Goal: Task Accomplishment & Management: Manage account settings

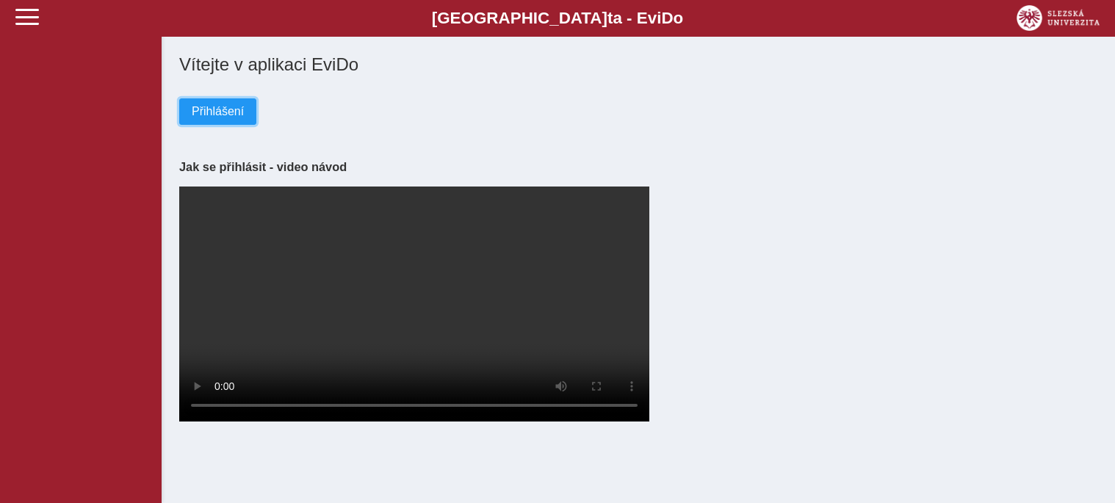
drag, startPoint x: 208, startPoint y: 107, endPoint x: 272, endPoint y: 109, distance: 64.0
click at [212, 107] on span "Přihlášení" at bounding box center [218, 111] width 52 height 13
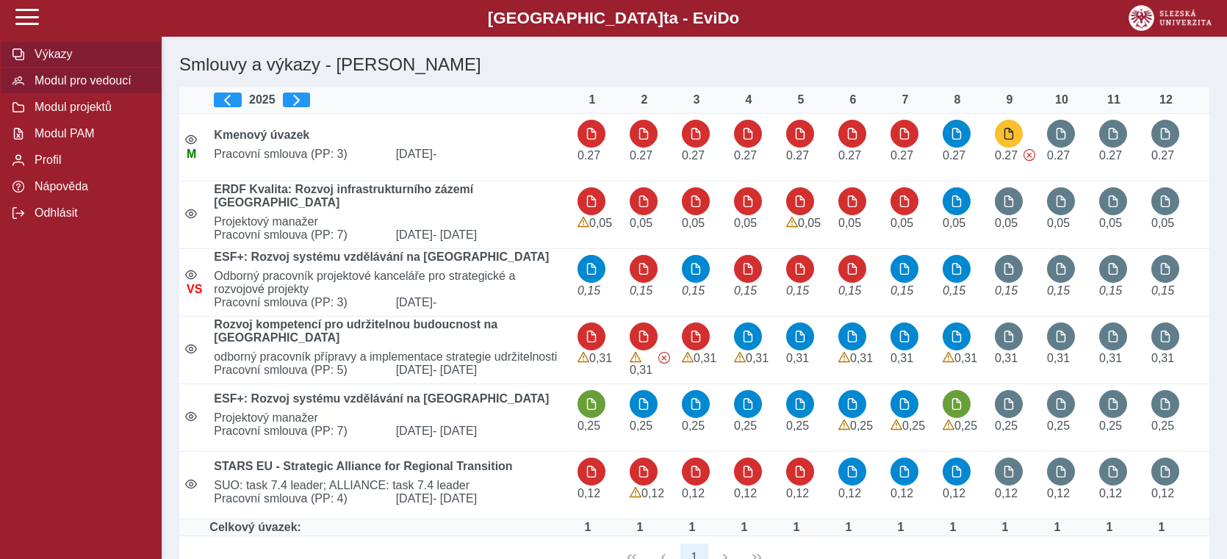
click at [127, 87] on span "Modul pro vedoucí" at bounding box center [89, 80] width 119 height 13
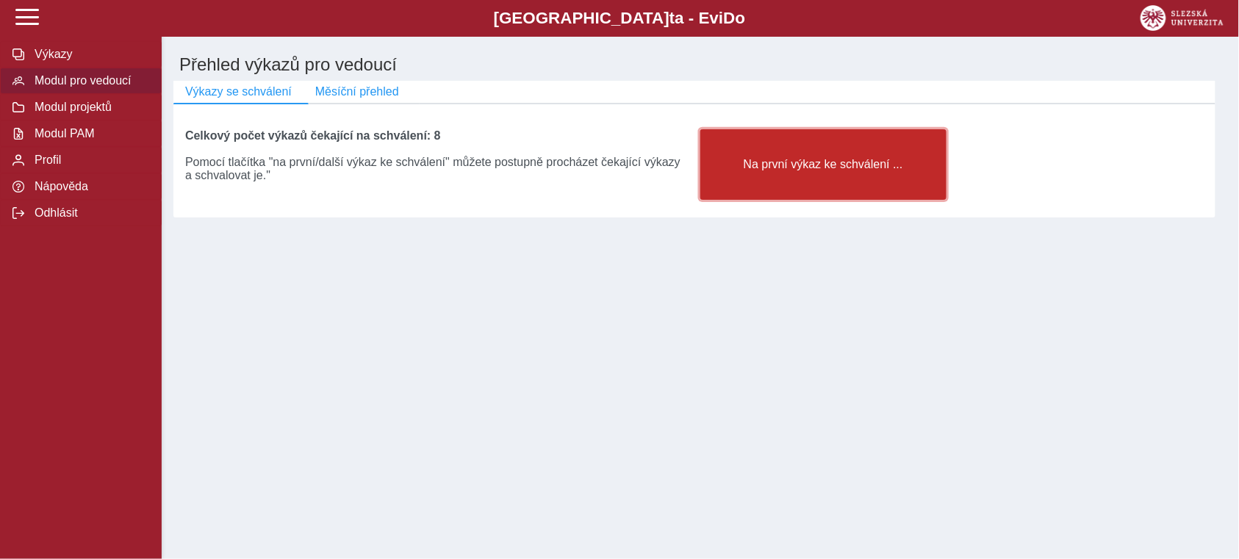
click at [824, 171] on span "Na první výkaz ke schválení ..." at bounding box center [823, 164] width 221 height 13
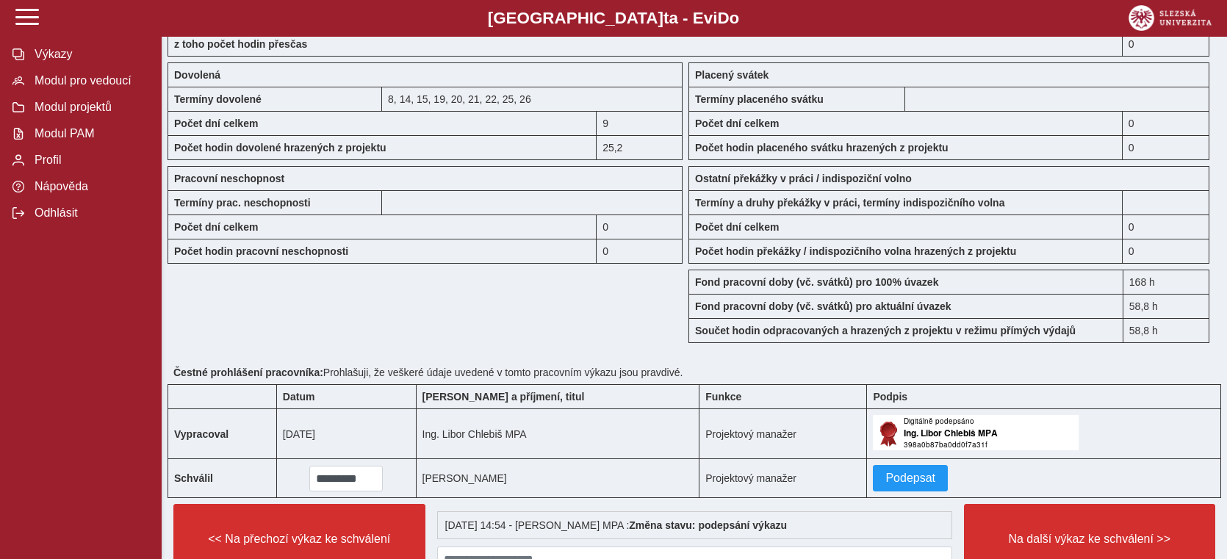
scroll to position [1224, 0]
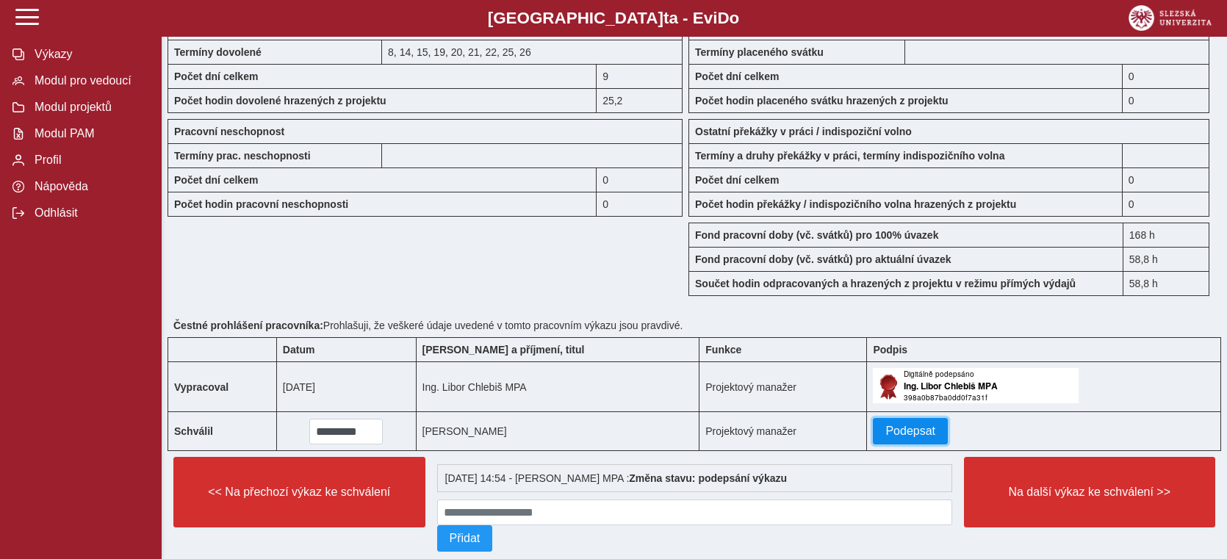
click at [885, 430] on span "Podepsat" at bounding box center [910, 431] width 50 height 13
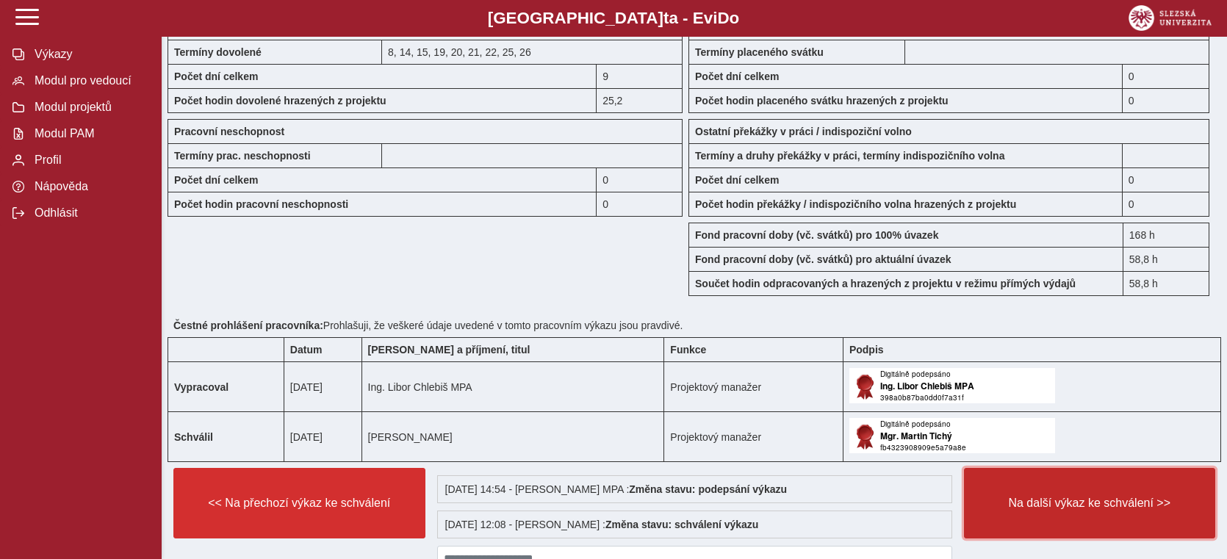
click at [1068, 498] on span "Na další výkaz ke schválení >>" at bounding box center [1090, 503] width 227 height 13
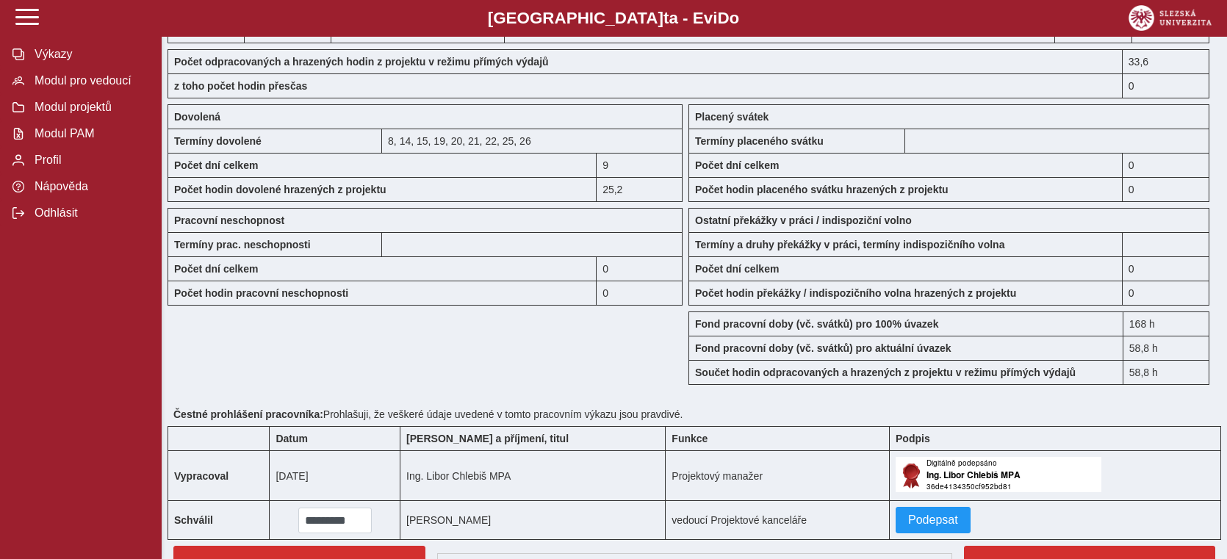
scroll to position [1224, 0]
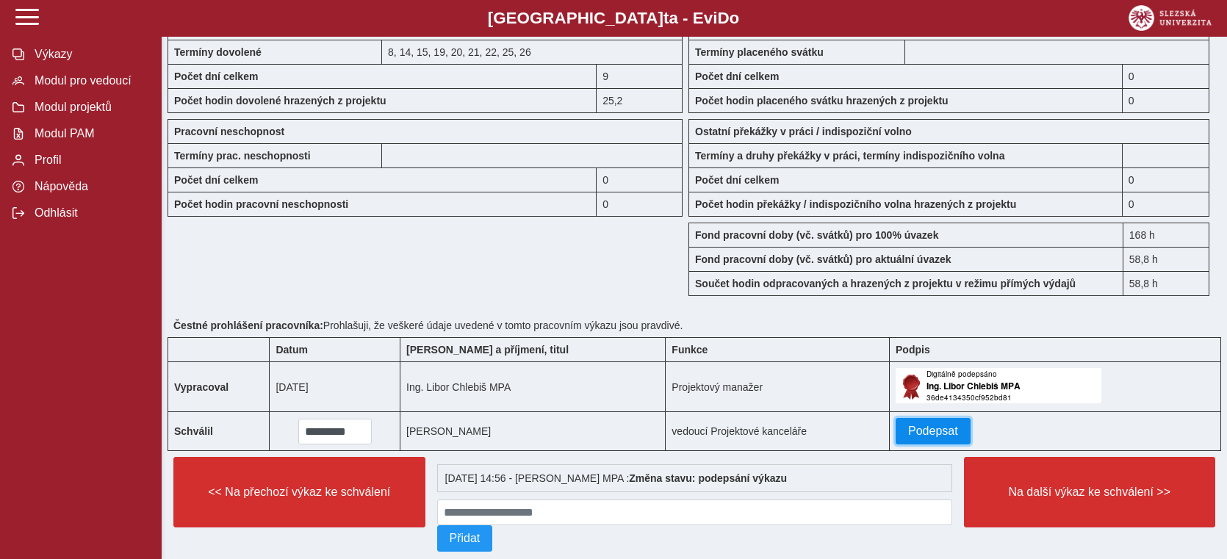
click at [910, 429] on span "Podepsat" at bounding box center [933, 431] width 50 height 13
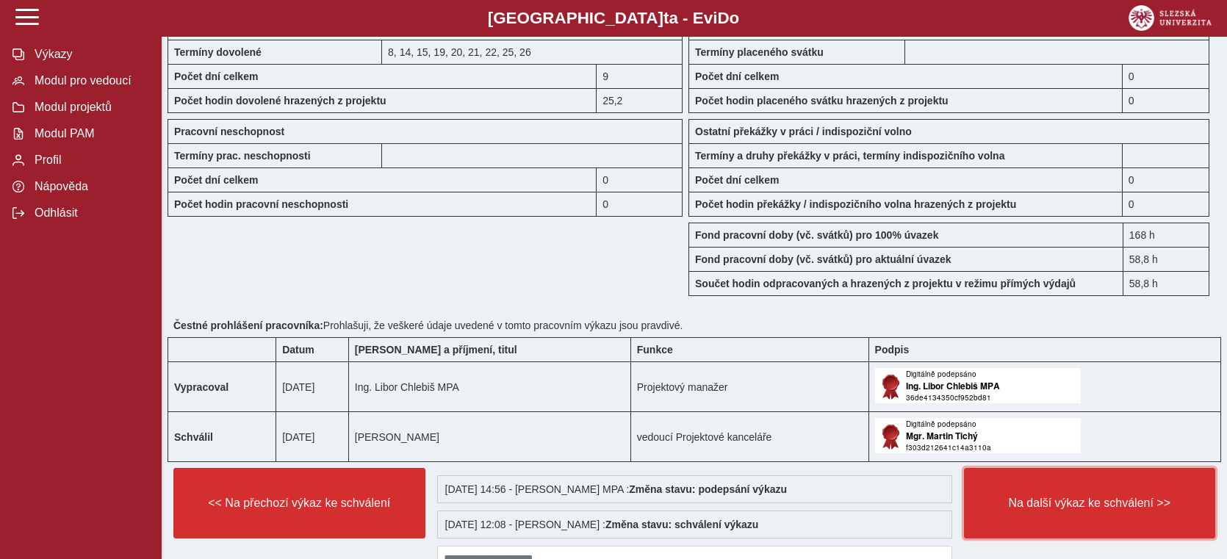
click at [1045, 514] on button "Na další výkaz ke schválení >>" at bounding box center [1090, 503] width 252 height 71
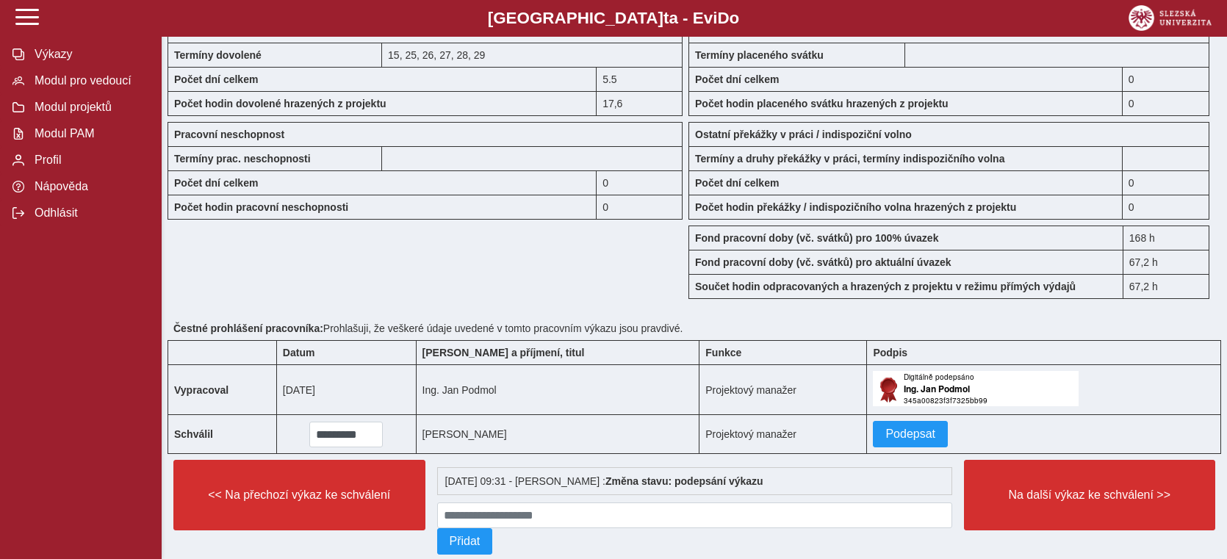
scroll to position [1306, 0]
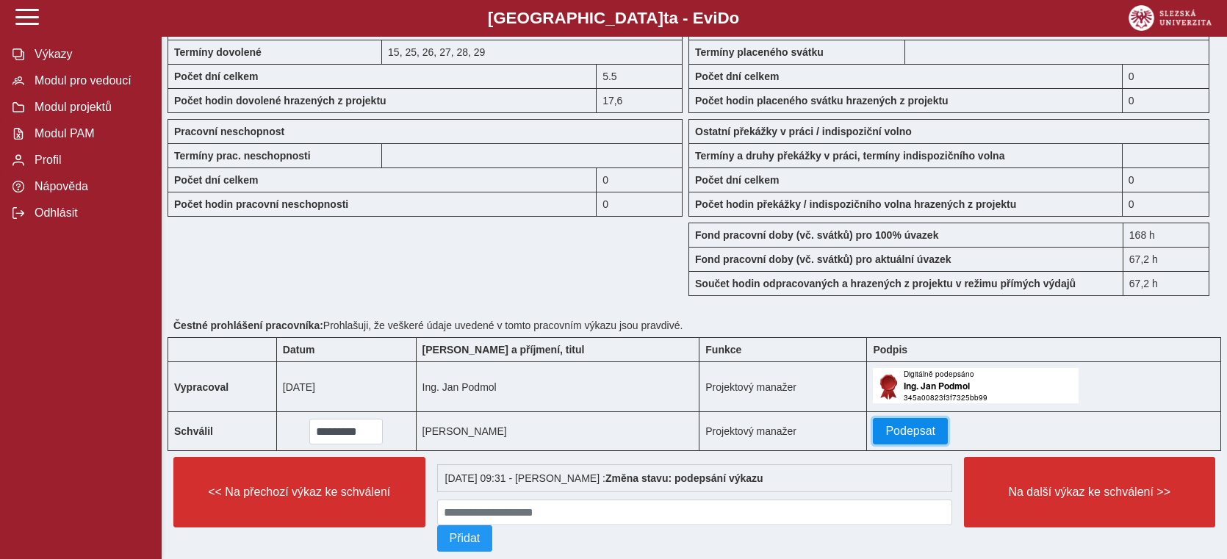
click at [885, 434] on span "Podepsat" at bounding box center [910, 431] width 50 height 13
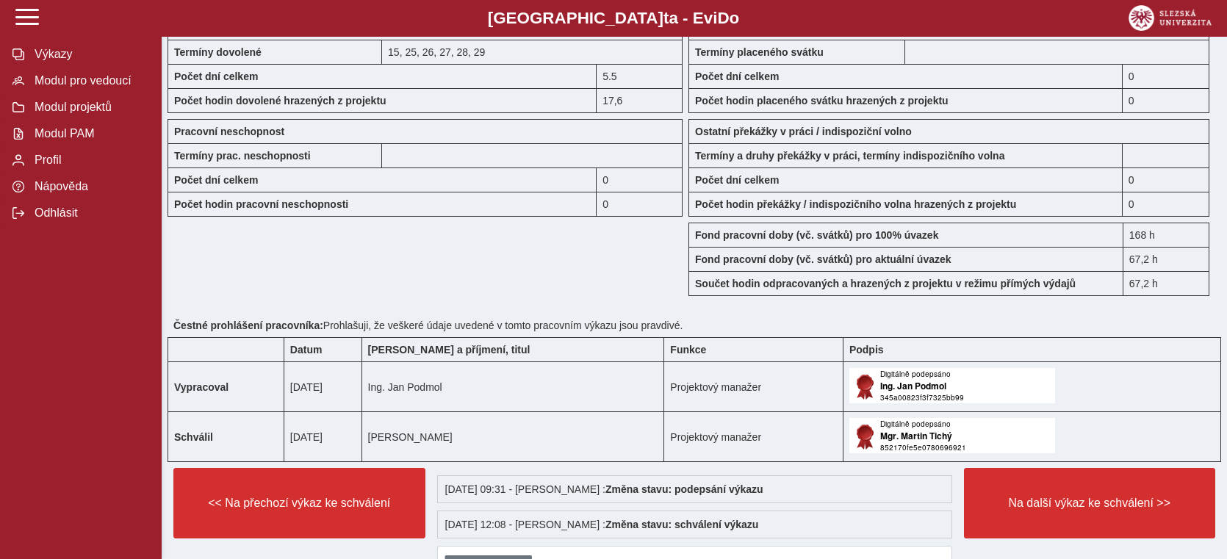
scroll to position [1384, 0]
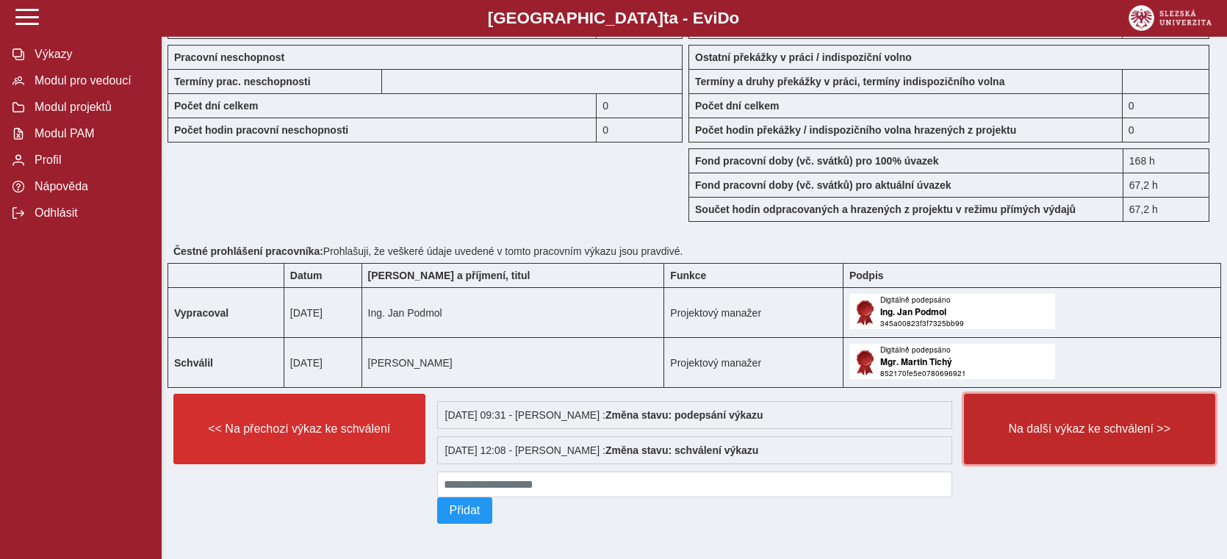
click at [1113, 425] on span "Na další výkaz ke schválení >>" at bounding box center [1090, 429] width 227 height 13
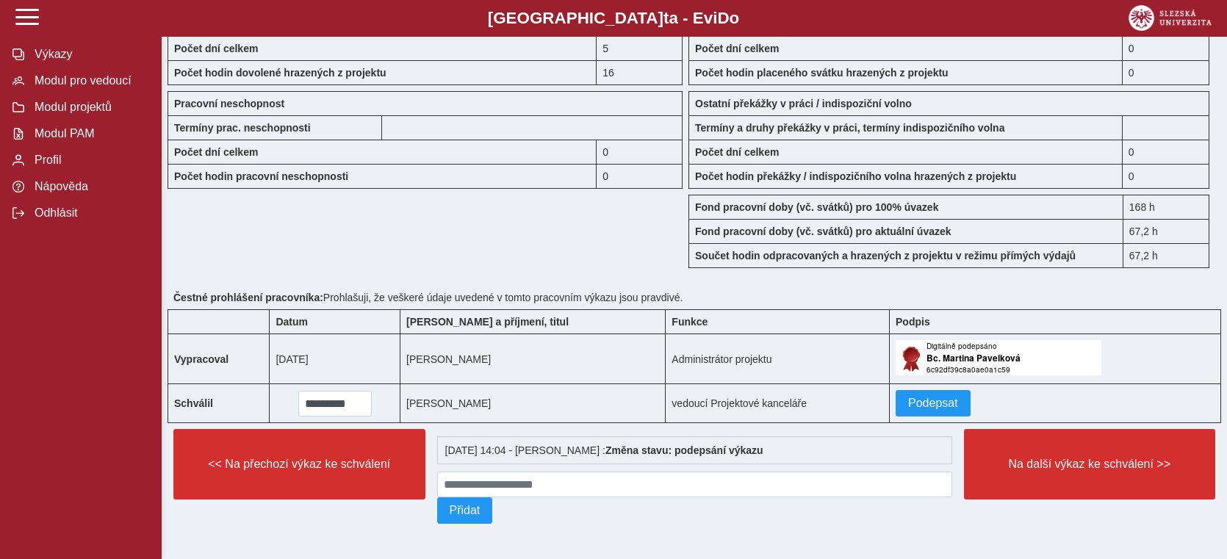
scroll to position [1259, 0]
click at [908, 397] on span "Podepsat" at bounding box center [933, 403] width 50 height 13
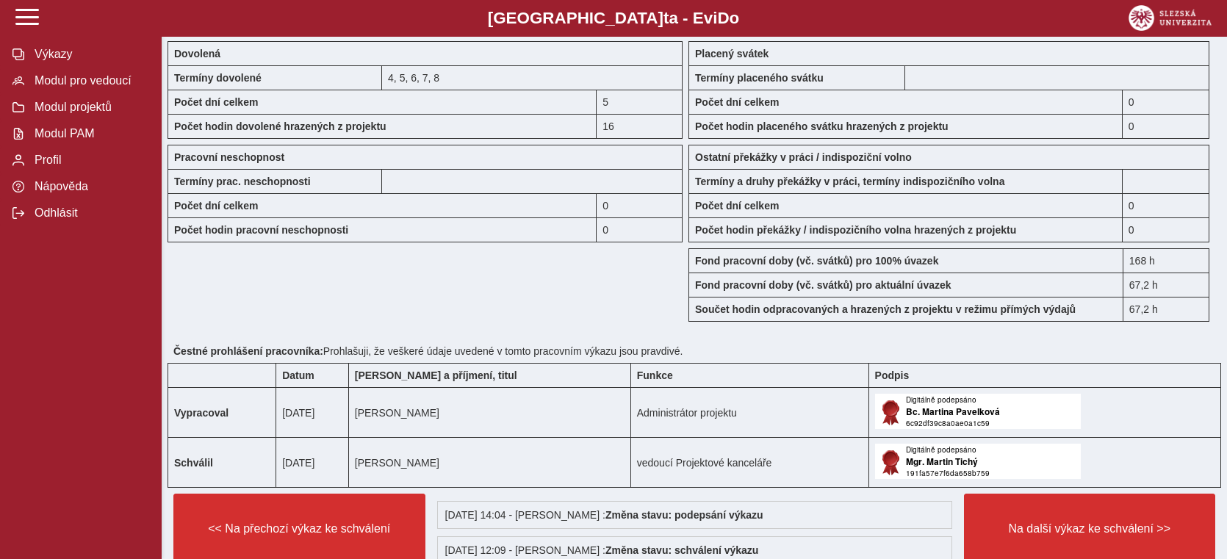
scroll to position [1302, 0]
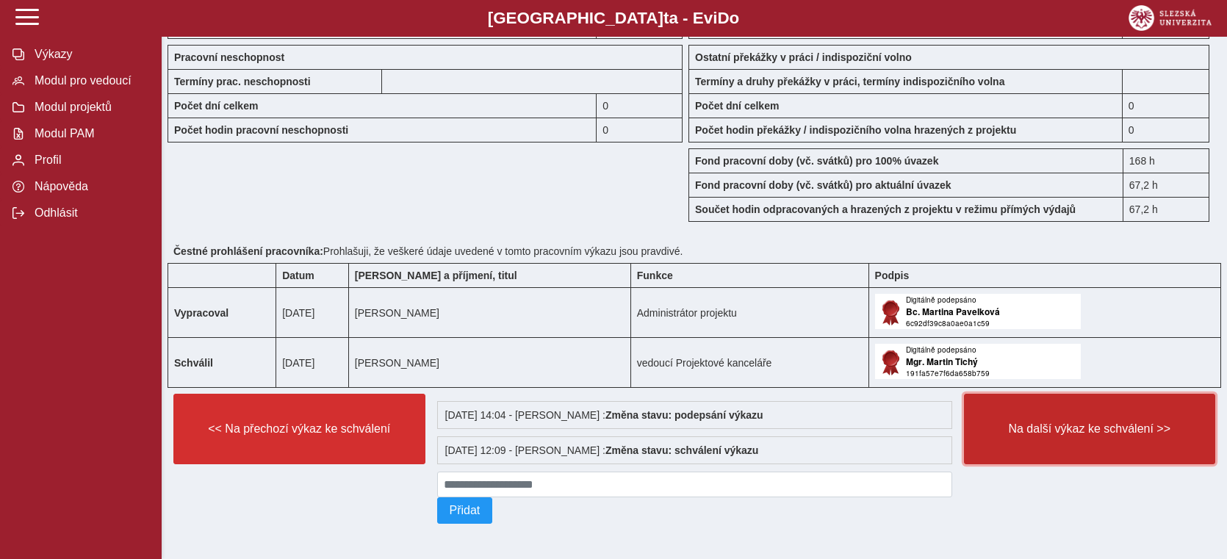
click at [1101, 428] on span "Na další výkaz ke schválení >>" at bounding box center [1090, 429] width 227 height 13
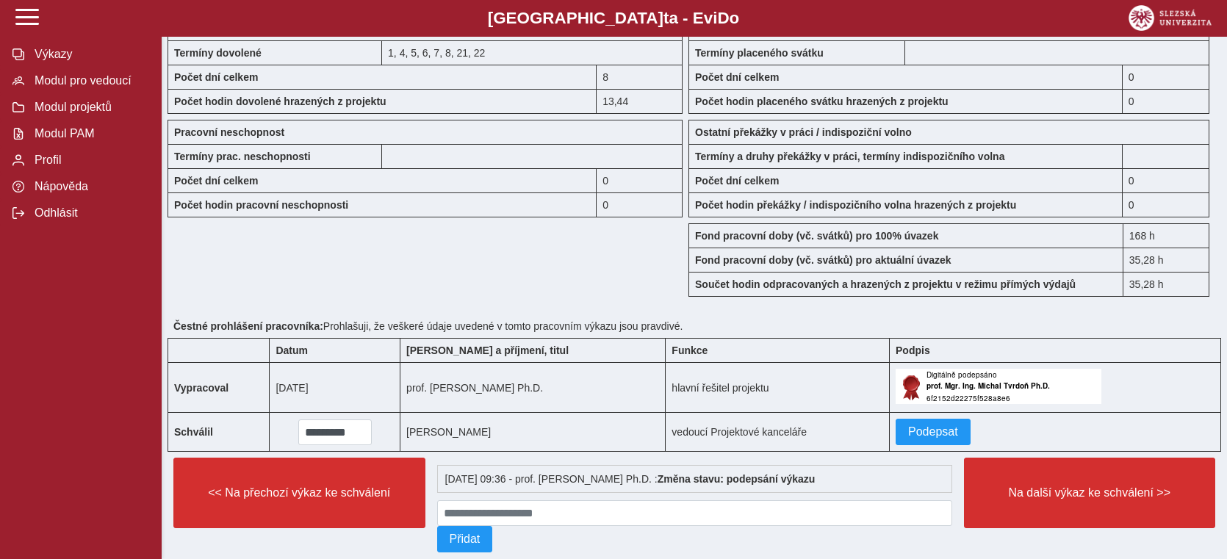
scroll to position [1224, 0]
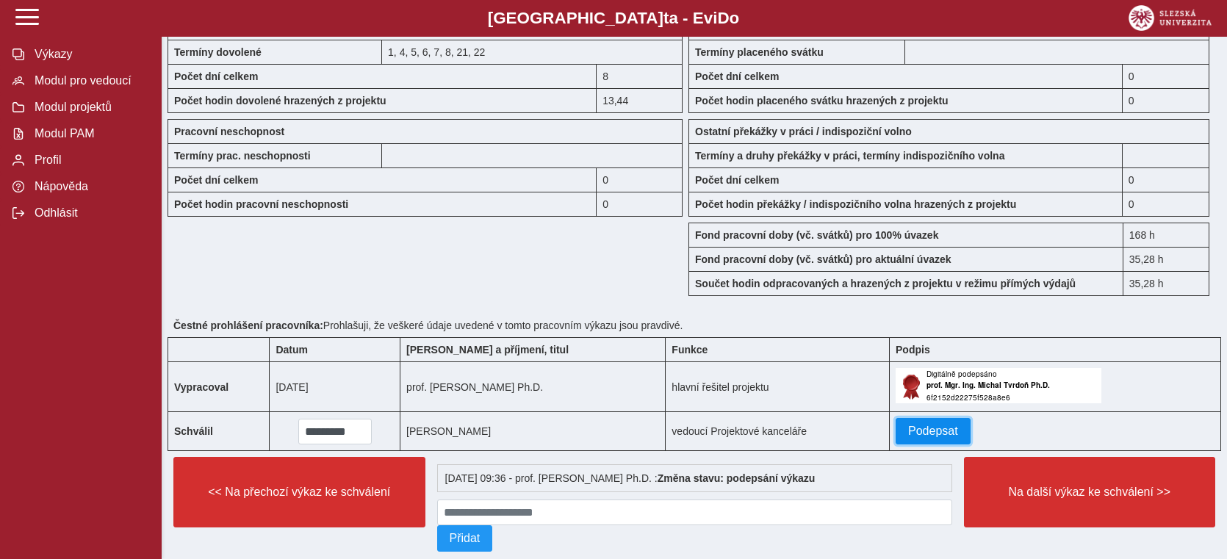
click at [938, 425] on span "Podepsat" at bounding box center [933, 431] width 50 height 13
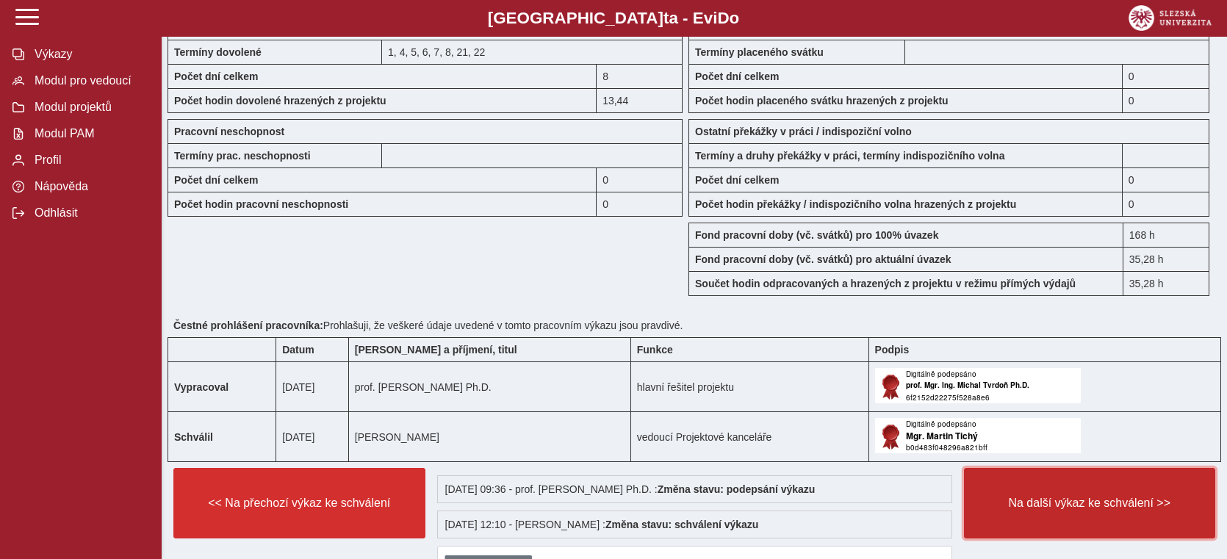
click at [1100, 490] on button "Na další výkaz ke schválení >>" at bounding box center [1090, 503] width 252 height 71
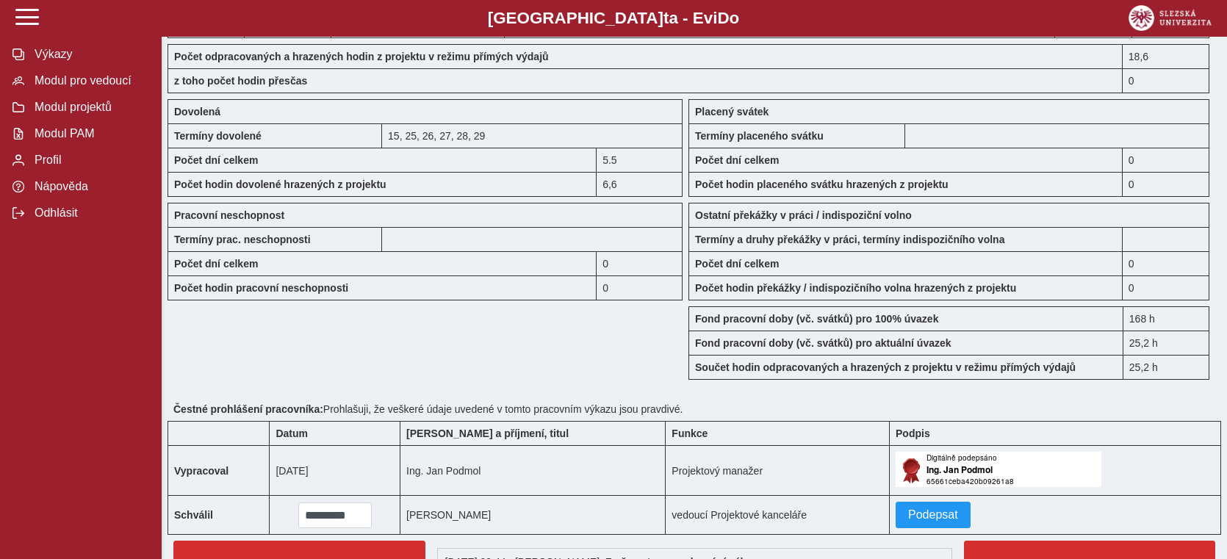
scroll to position [1368, 0]
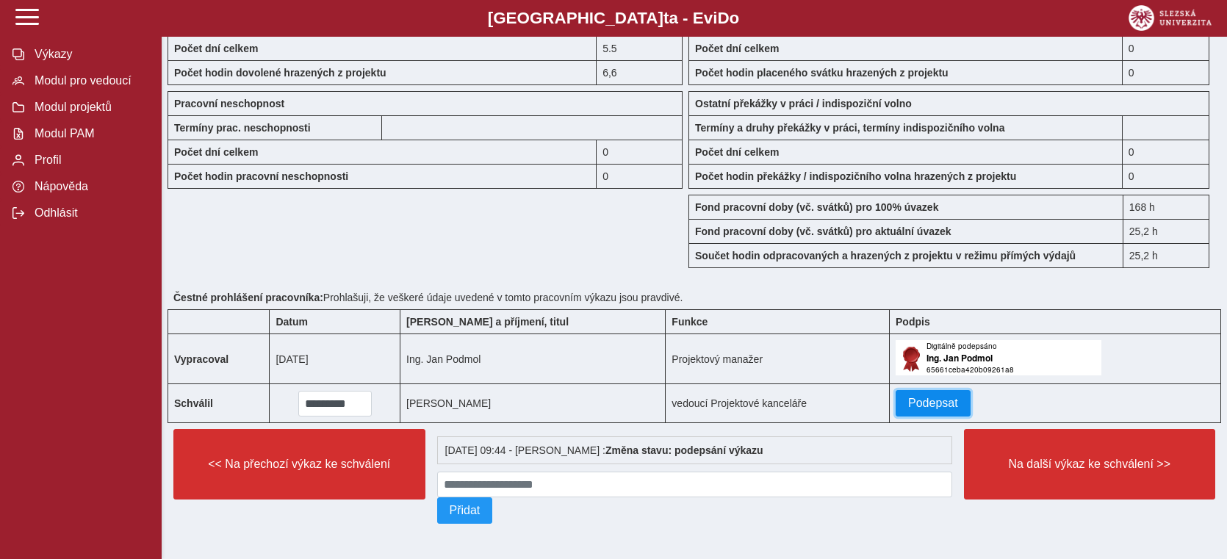
click at [916, 397] on span "Podepsat" at bounding box center [933, 403] width 50 height 13
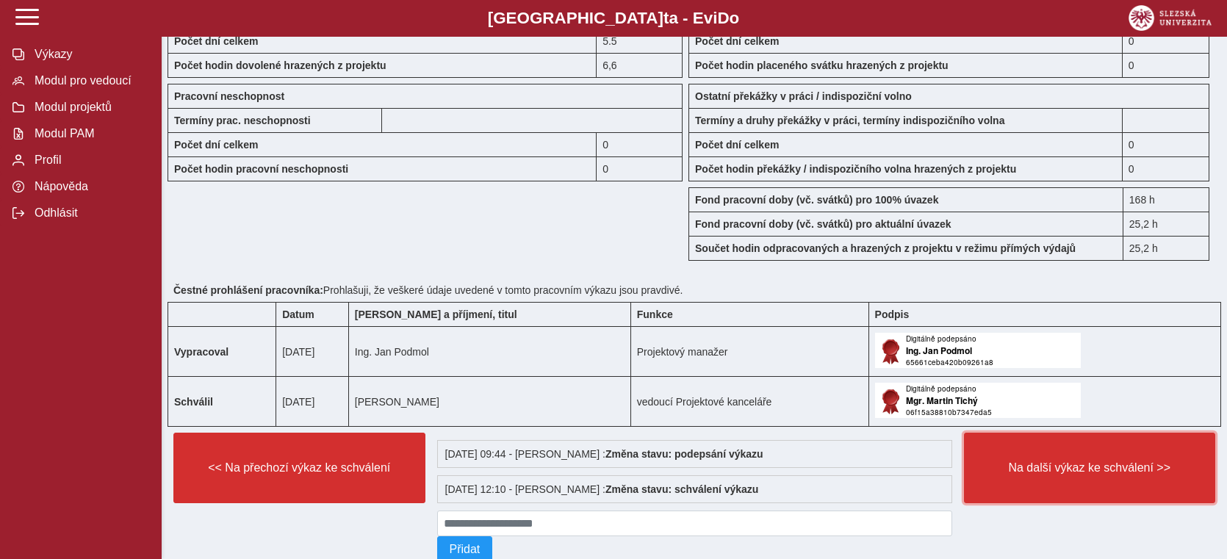
drag, startPoint x: 1113, startPoint y: 458, endPoint x: 1099, endPoint y: 448, distance: 16.3
click at [1115, 461] on span "Na další výkaz ke schválení >>" at bounding box center [1090, 467] width 227 height 13
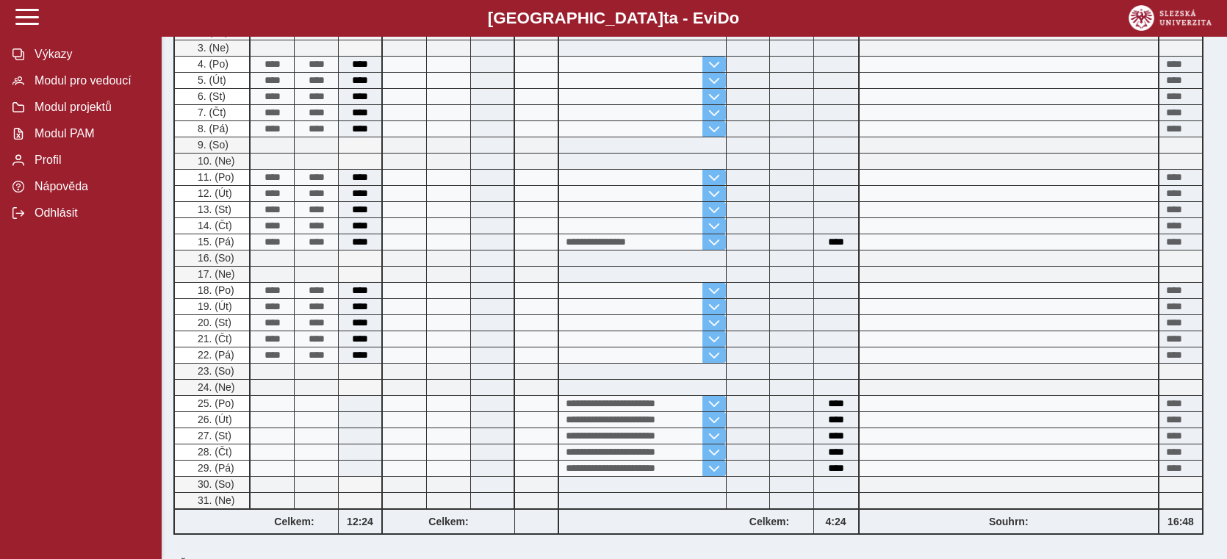
scroll to position [489, 0]
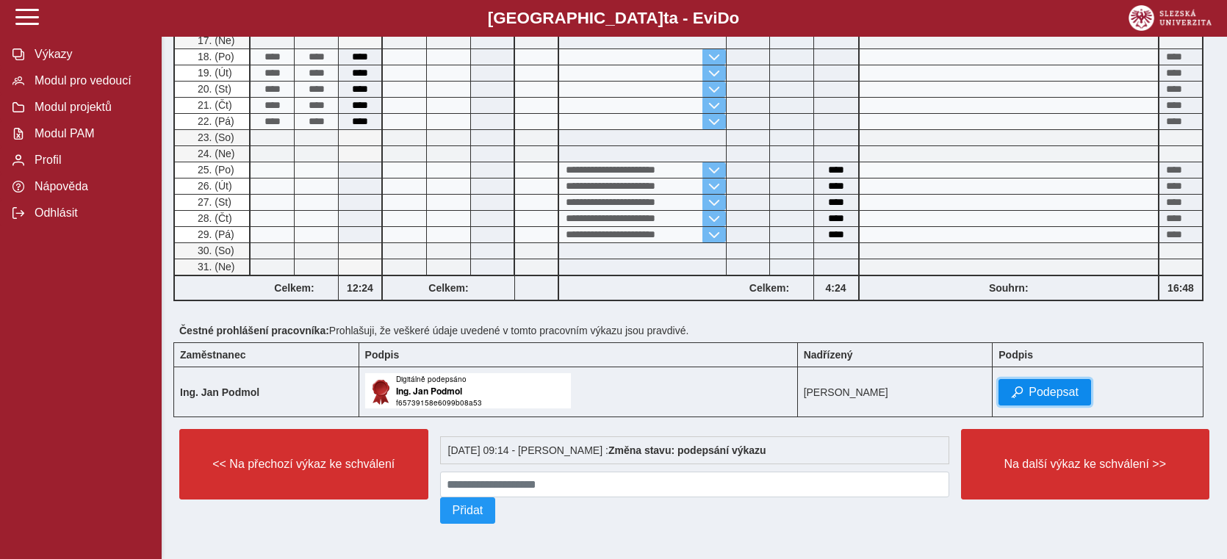
click at [1063, 386] on span "Podepsat" at bounding box center [1054, 392] width 50 height 13
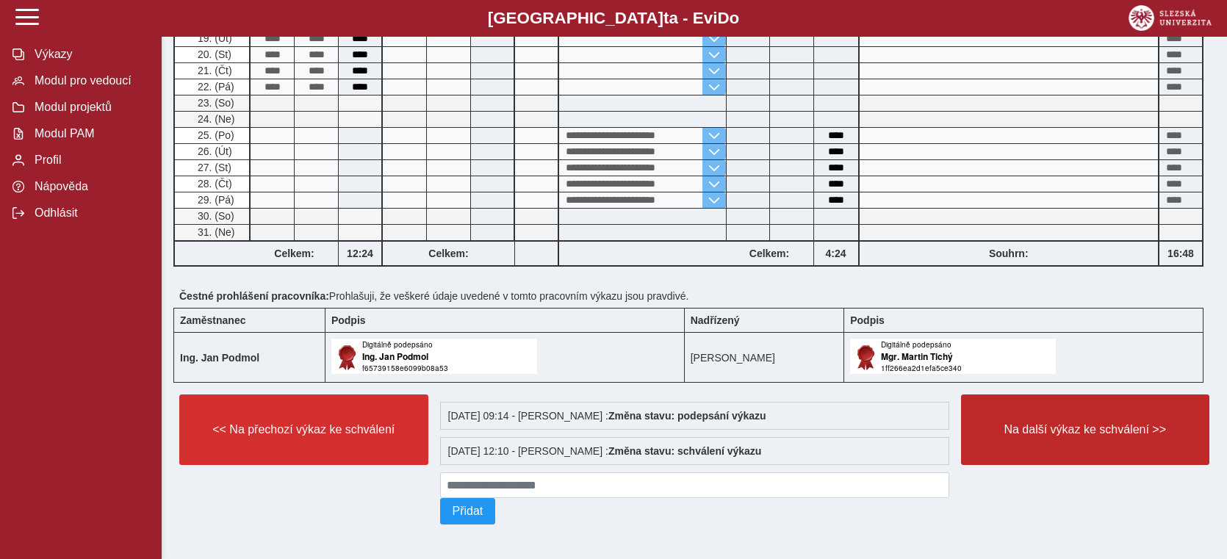
scroll to position [524, 0]
click at [1005, 425] on span "Na další výkaz ke schválení >>" at bounding box center [1086, 429] width 224 height 13
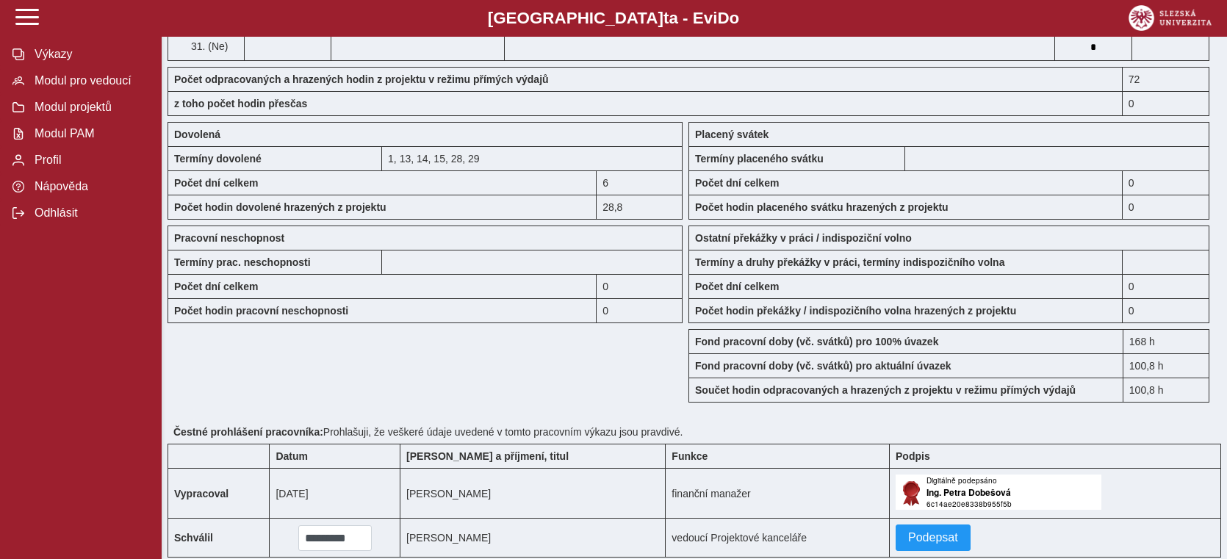
scroll to position [1634, 0]
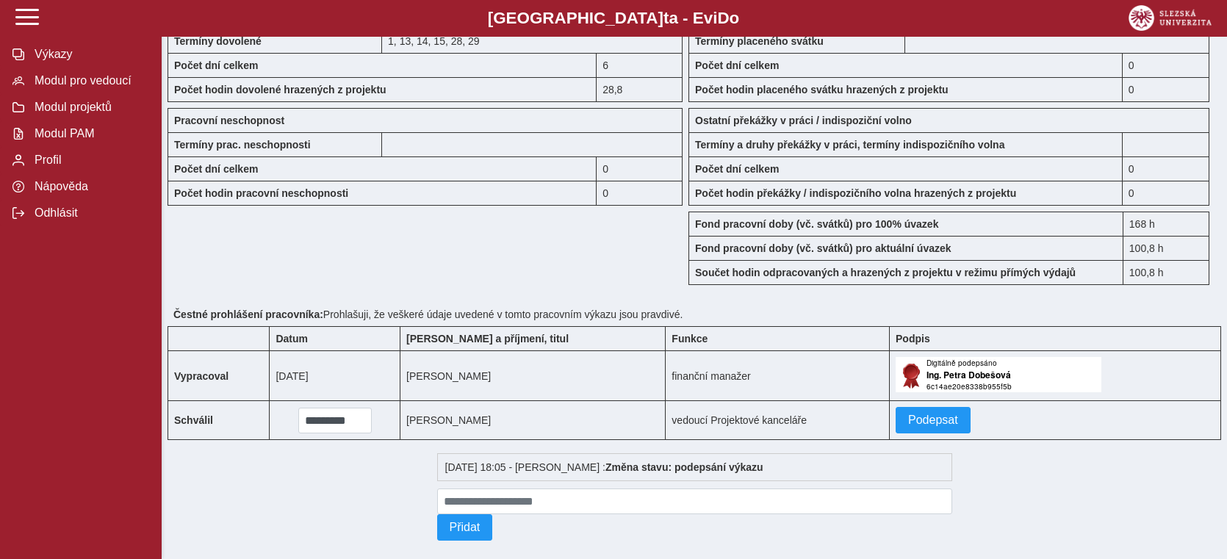
drag, startPoint x: 696, startPoint y: 278, endPoint x: 700, endPoint y: 257, distance: 21.0
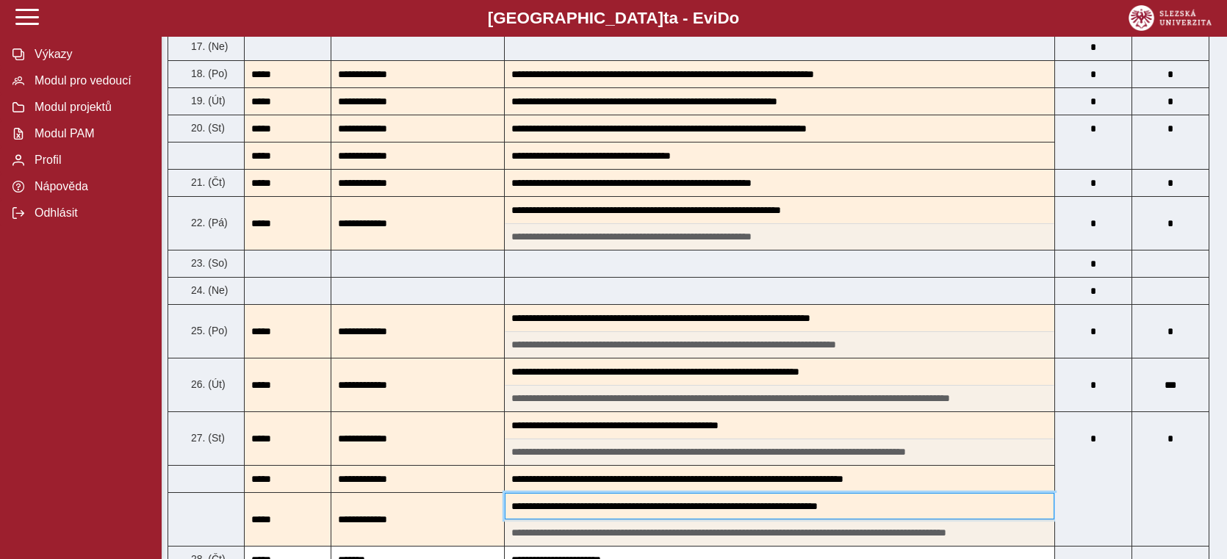
scroll to position [0, 0]
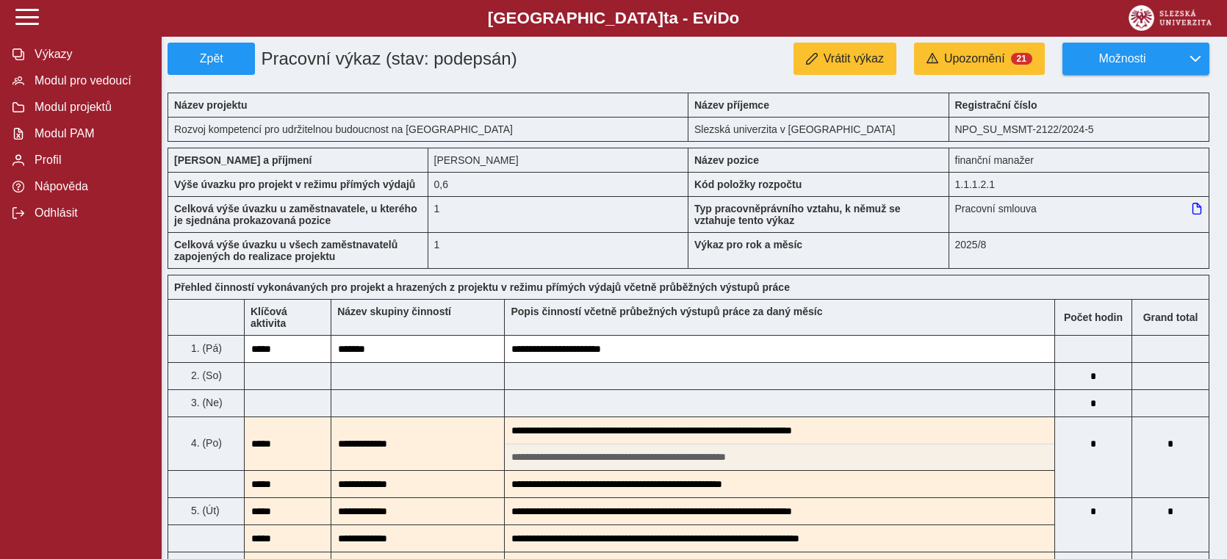
drag, startPoint x: 724, startPoint y: 292, endPoint x: 680, endPoint y: -7, distance: 302.2
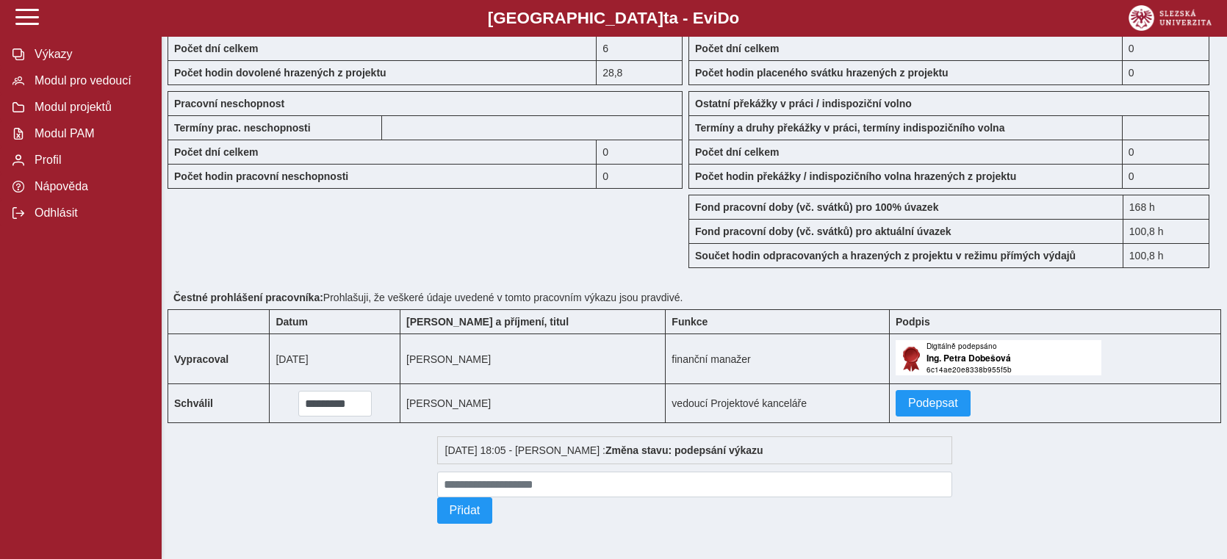
scroll to position [1634, 0]
click at [910, 400] on span "Podepsat" at bounding box center [933, 403] width 50 height 13
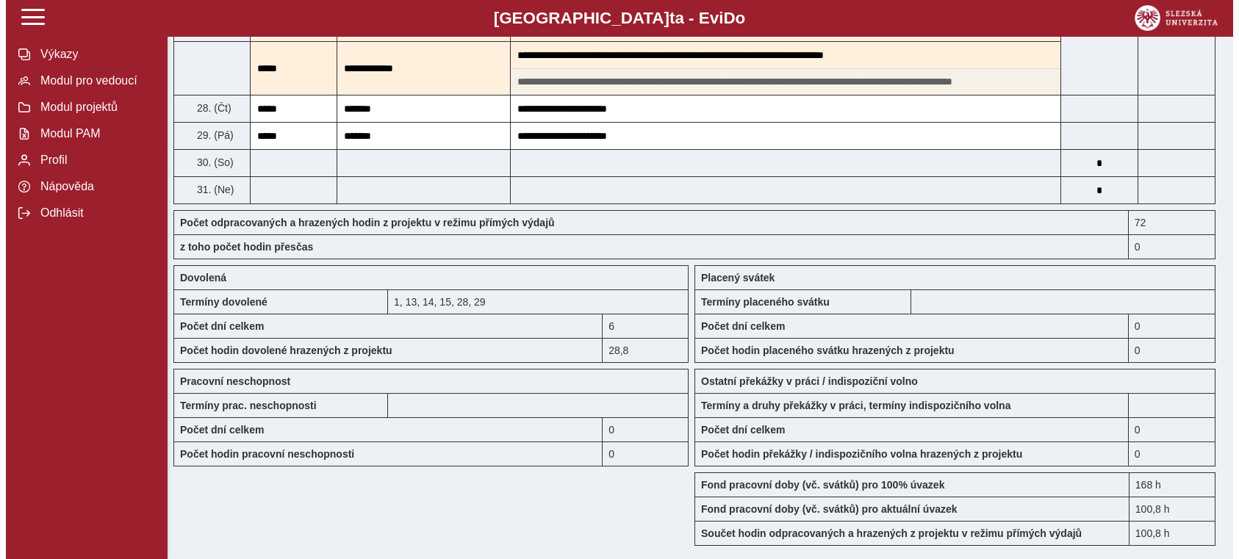
scroll to position [0, 0]
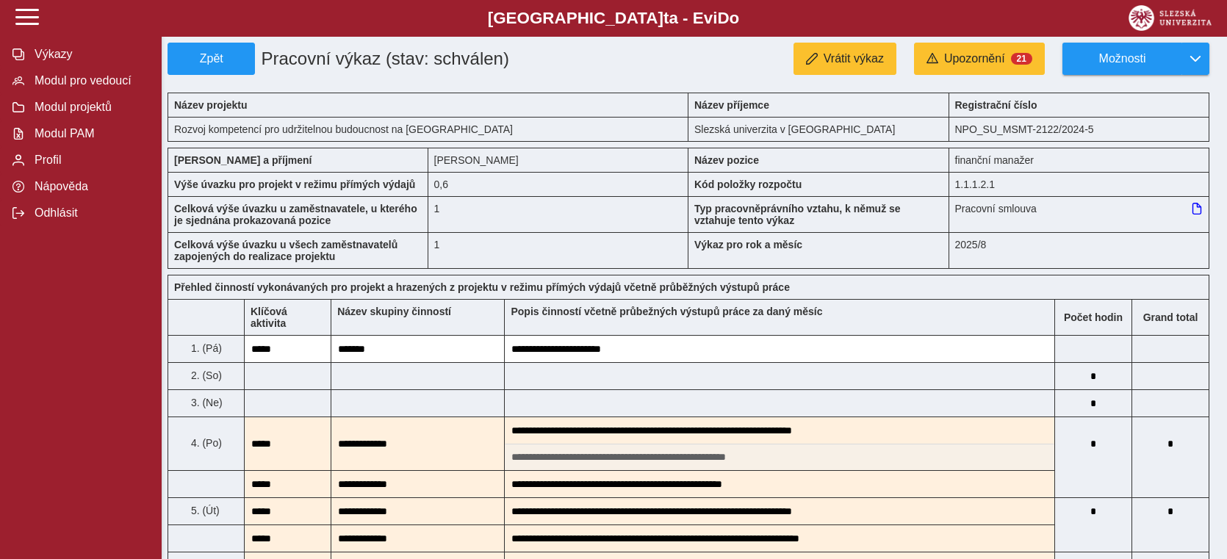
drag, startPoint x: 703, startPoint y: 398, endPoint x: 309, endPoint y: 65, distance: 515.7
click at [71, 53] on span "Výkazy" at bounding box center [89, 54] width 119 height 13
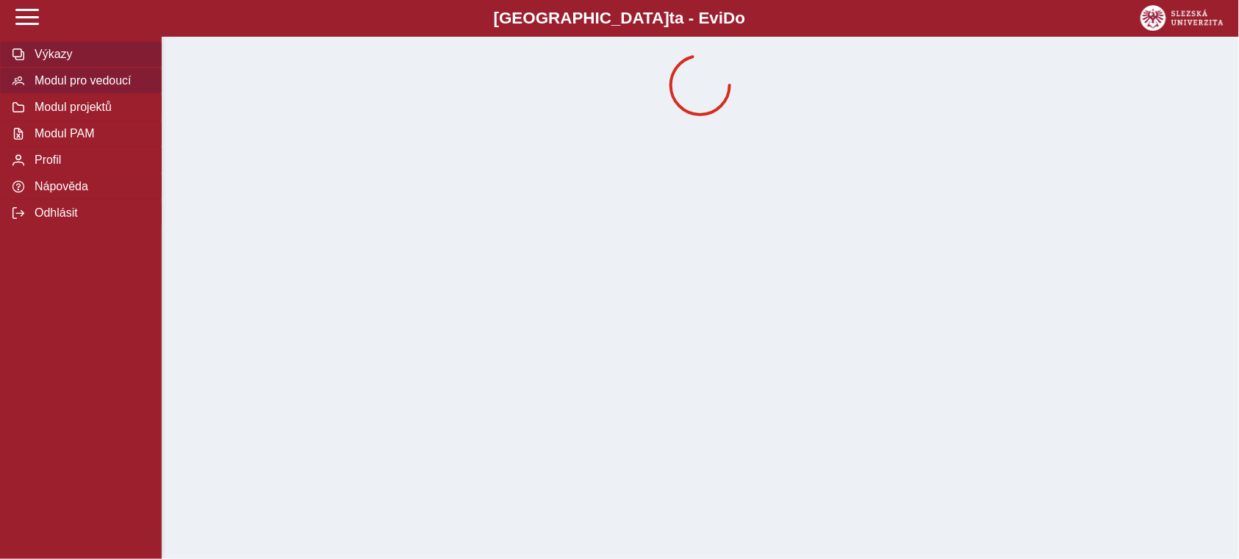
click at [72, 87] on span "Modul pro vedoucí" at bounding box center [89, 80] width 119 height 13
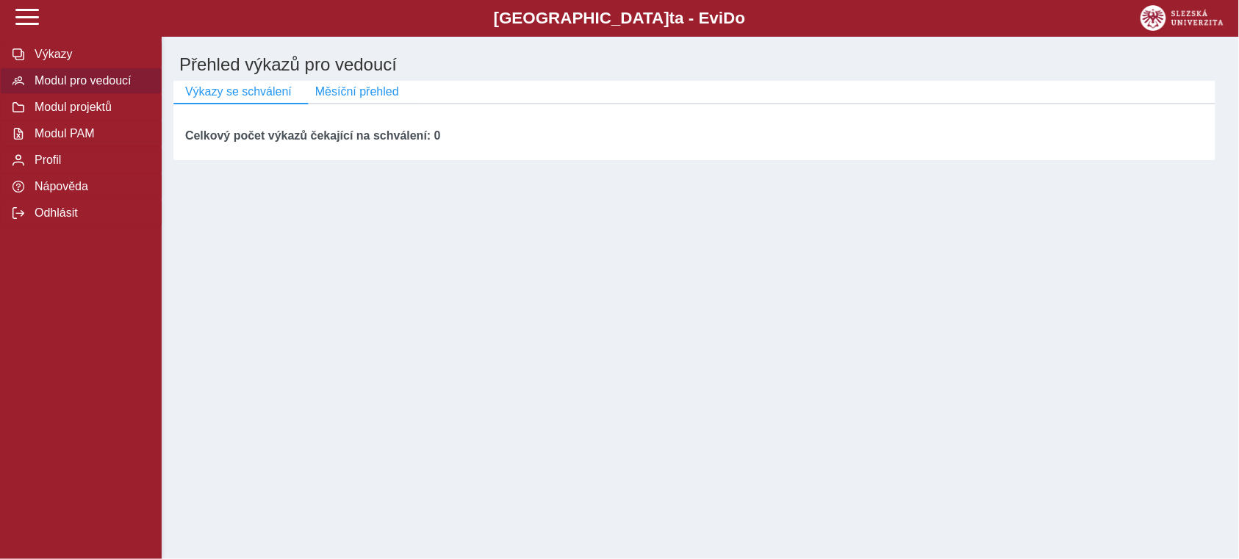
click at [248, 104] on link "Výkazy se schválení" at bounding box center [240, 103] width 135 height 1
click at [321, 93] on span "Měsíční přehled" at bounding box center [357, 91] width 84 height 13
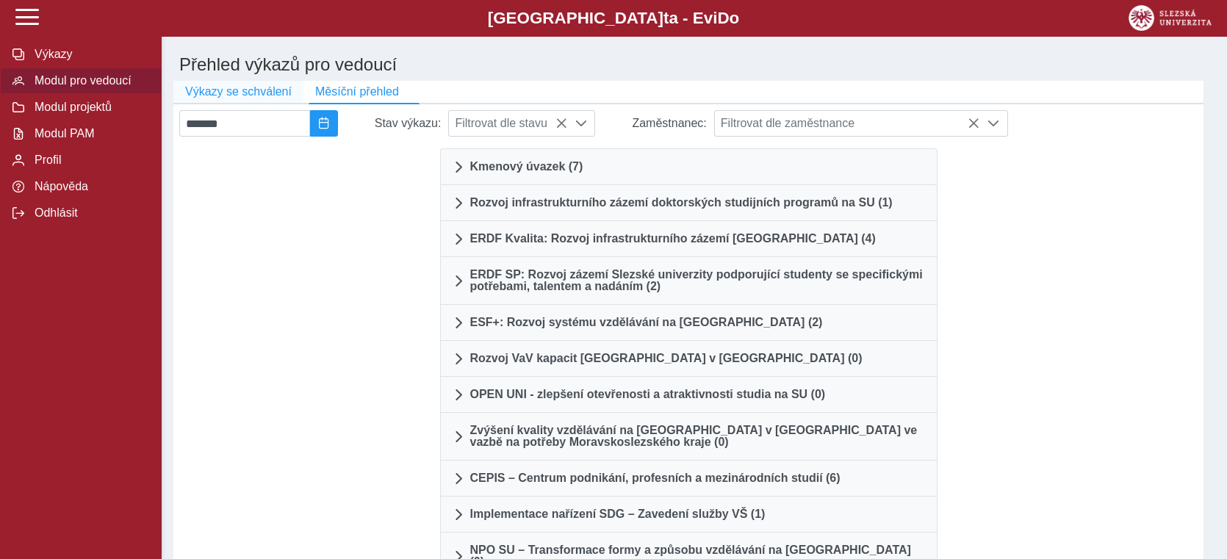
click at [260, 98] on span "Výkazy se schválení" at bounding box center [238, 91] width 107 height 13
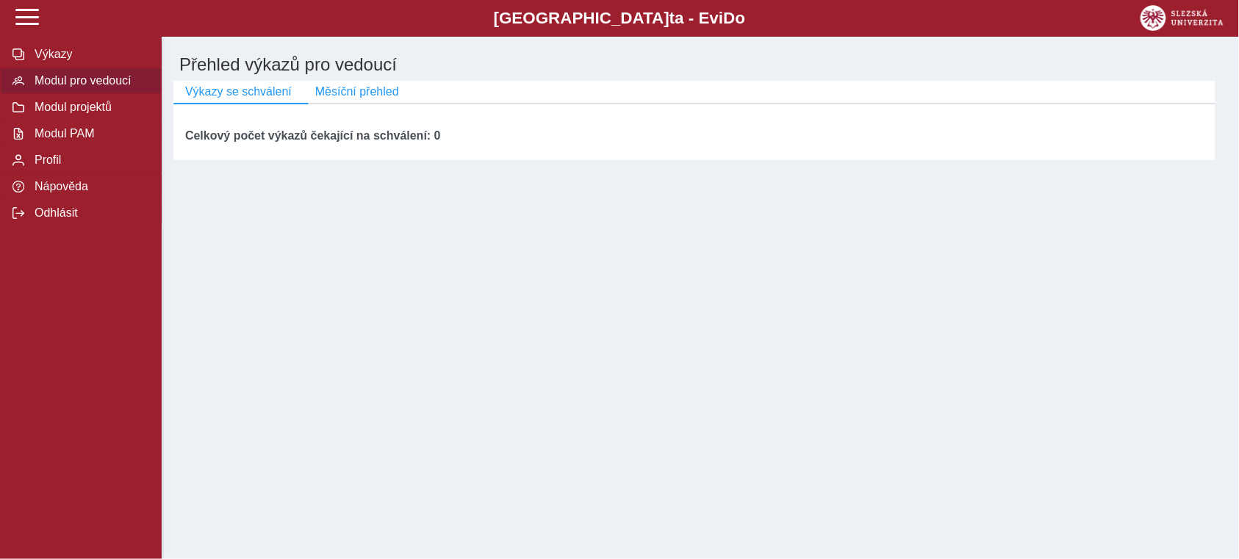
click at [76, 81] on span "Modul pro vedoucí" at bounding box center [89, 80] width 119 height 13
